Goal: Find specific page/section: Find specific page/section

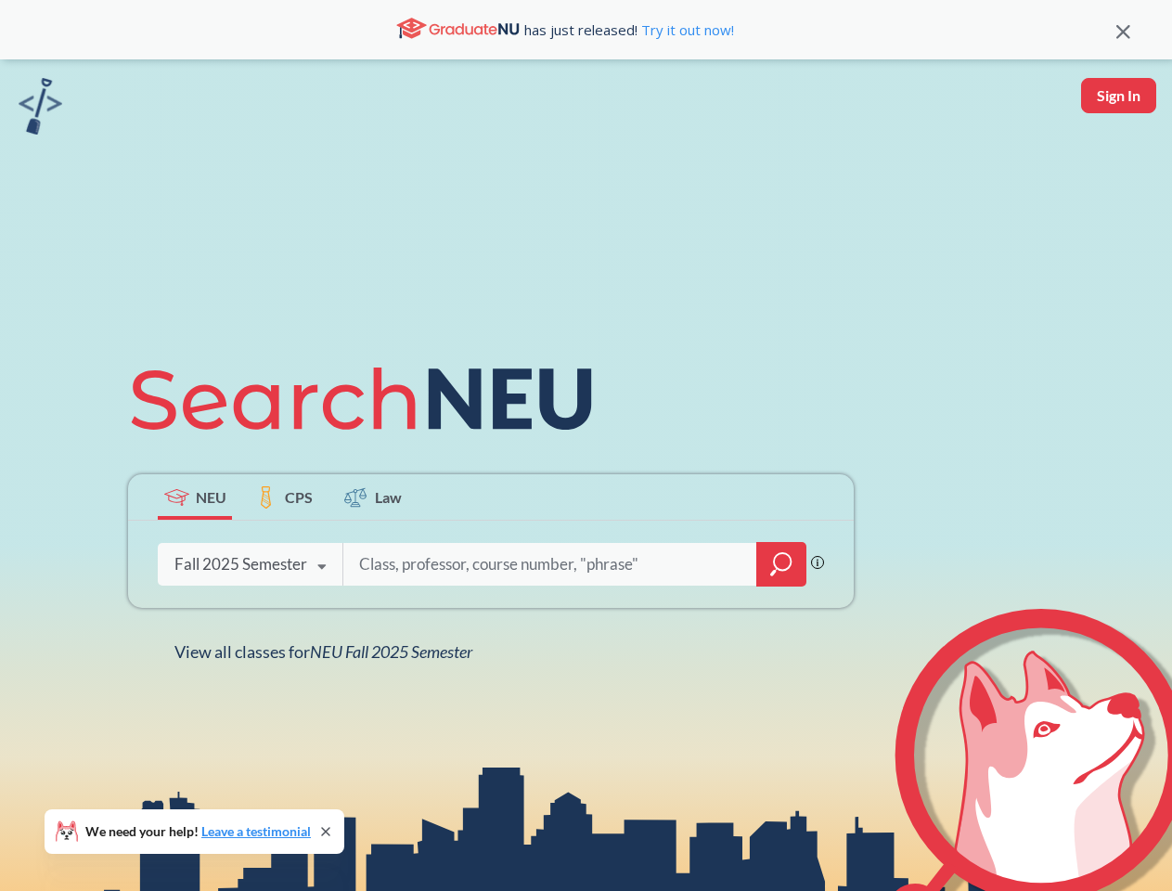
click at [585, 445] on icon at bounding box center [369, 399] width 483 height 104
click at [1122, 30] on icon at bounding box center [1123, 32] width 14 height 14
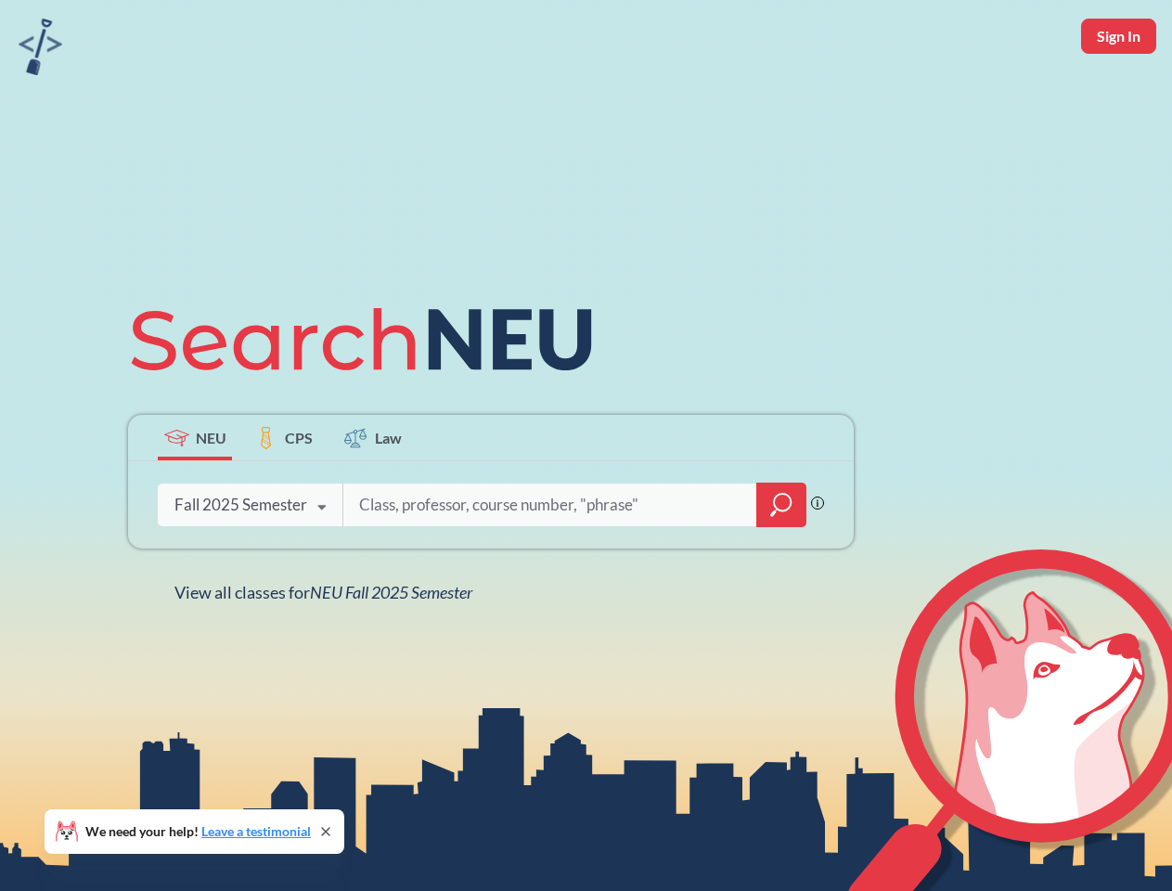
click at [1118, 96] on div "NEU CPS Law Phrase search guarantees the exact search appears in the results. E…" at bounding box center [586, 445] width 1172 height 891
click at [195, 496] on div "Fall 2025 Semester" at bounding box center [240, 504] width 133 height 20
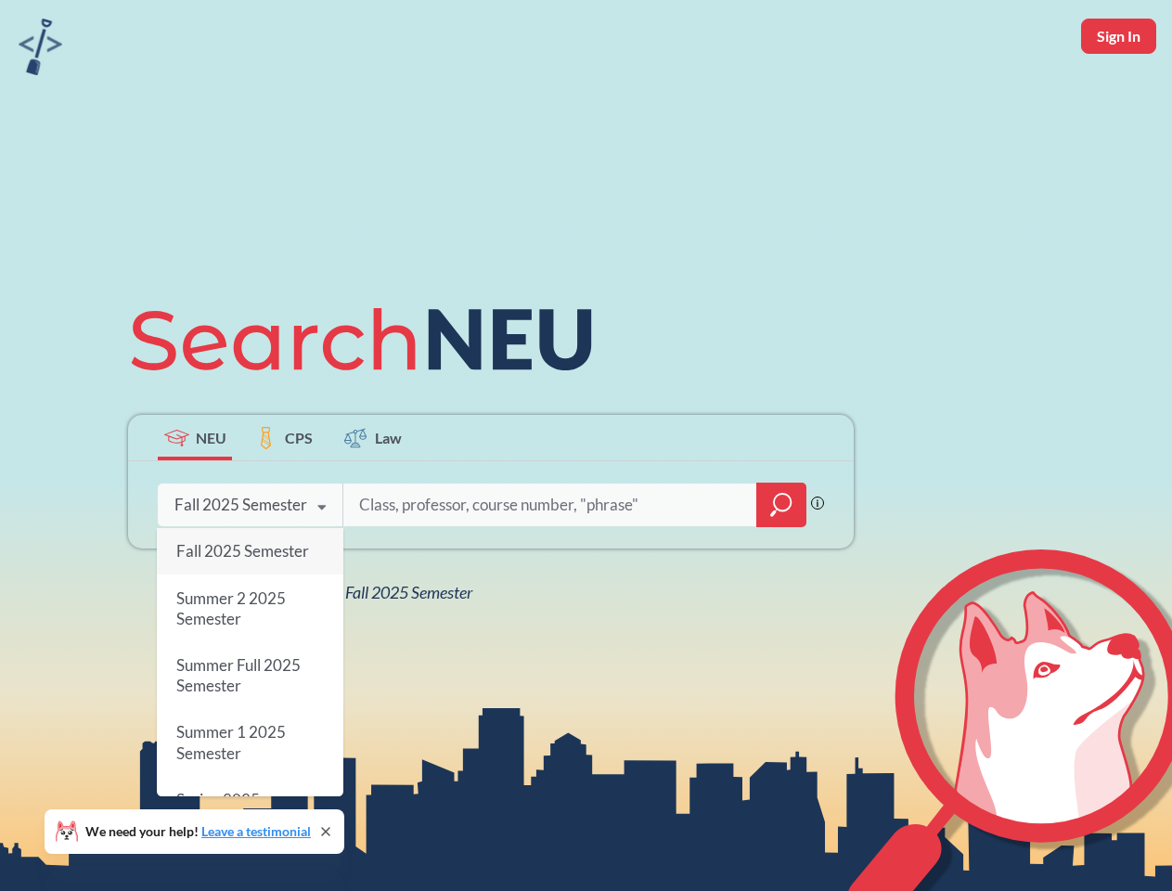
click at [284, 496] on div "Fall 2025 Semester" at bounding box center [240, 504] width 133 height 20
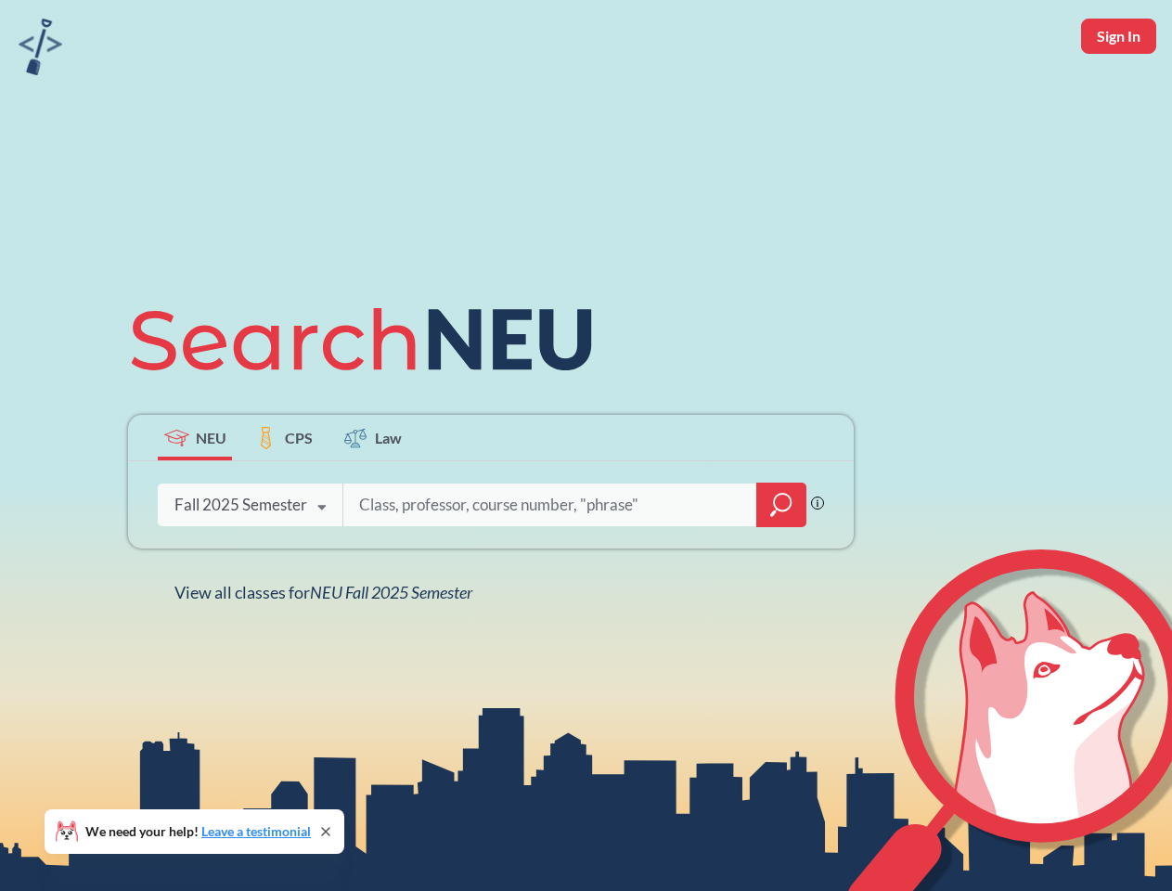
click at [373, 496] on input "search" at bounding box center [550, 504] width 386 height 39
click at [781, 564] on div "NEU CPS Law Phrase search guarantees the exact search appears in the results. E…" at bounding box center [491, 445] width 748 height 315
click at [250, 564] on div "NEU CPS Law Phrase search guarantees the exact search appears in the results. E…" at bounding box center [491, 445] width 748 height 315
click at [322, 567] on div "NEU CPS Law Phrase search guarantees the exact search appears in the results. E…" at bounding box center [491, 445] width 748 height 315
click at [327, 651] on div "NEU CPS Law Phrase search guarantees the exact search appears in the results. E…" at bounding box center [586, 445] width 1172 height 891
